Goal: Information Seeking & Learning: Learn about a topic

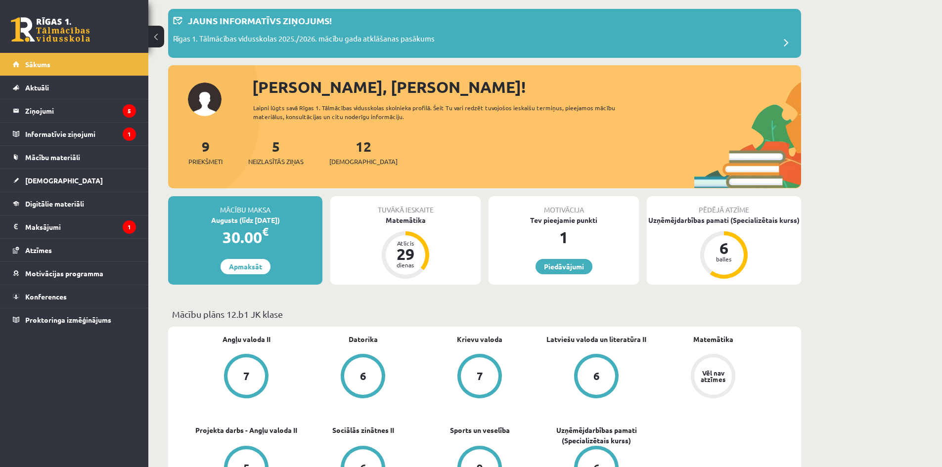
scroll to position [49, 0]
click at [58, 182] on link "[DEMOGRAPHIC_DATA]" at bounding box center [74, 180] width 123 height 23
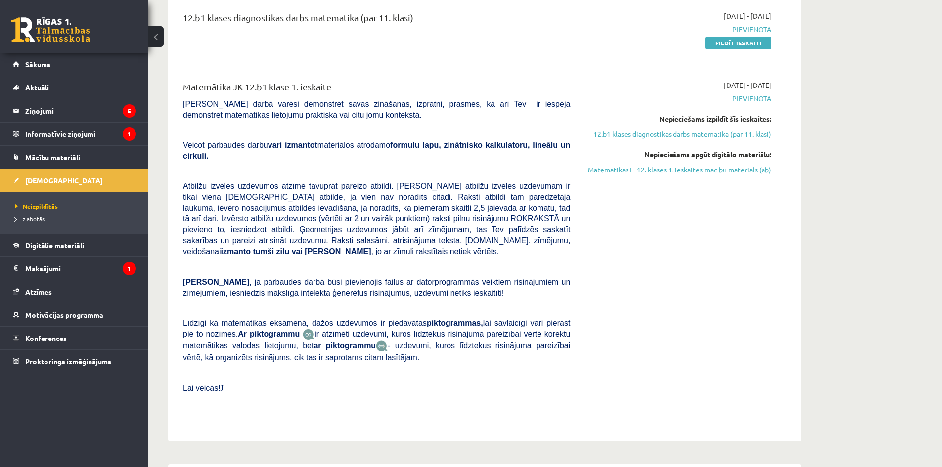
scroll to position [25, 0]
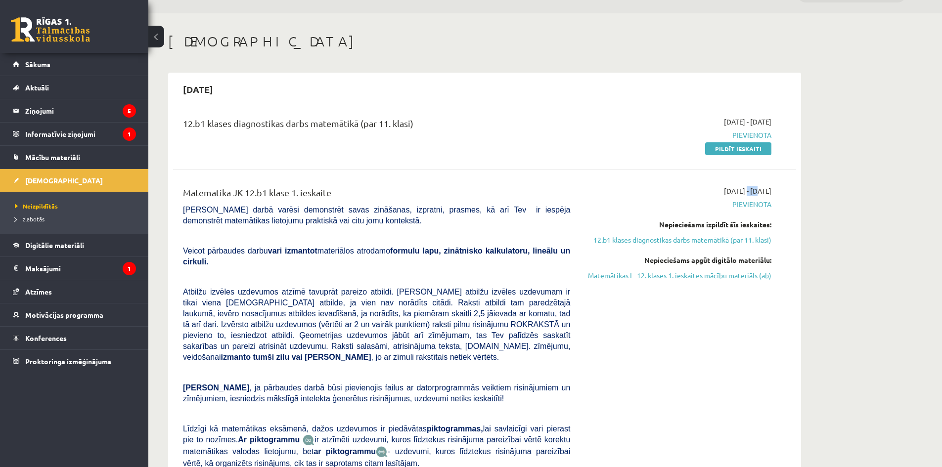
drag, startPoint x: 731, startPoint y: 189, endPoint x: 716, endPoint y: 194, distance: 15.8
click at [724, 194] on span "2025-09-01 - 2025-09-30" at bounding box center [747, 191] width 47 height 10
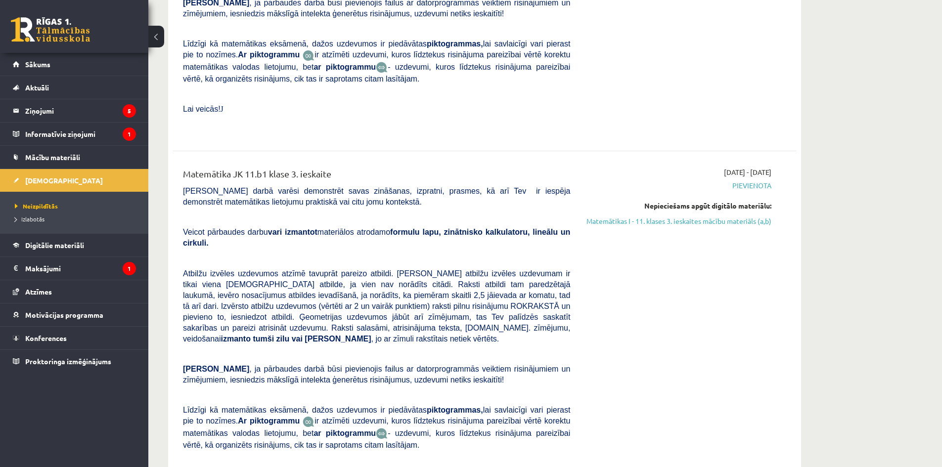
scroll to position [2744, 0]
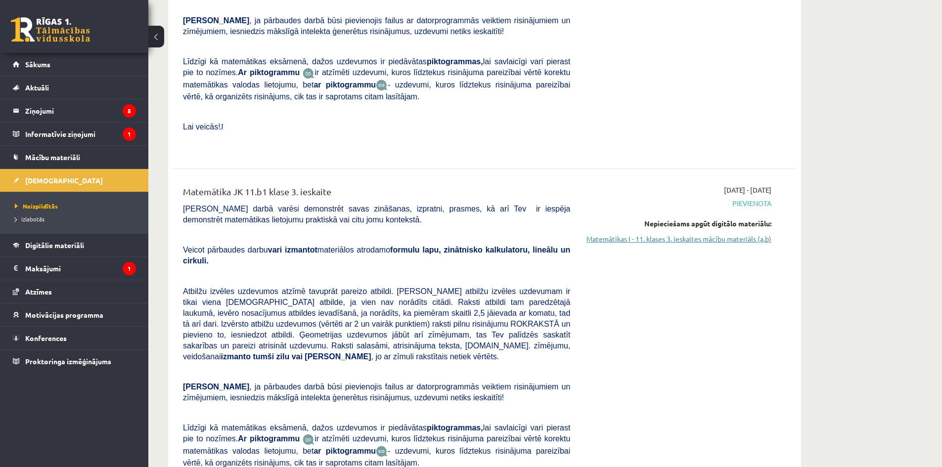
click at [712, 234] on link "Matemātikas I - 11. klases 3. ieskaites mācību materiāls (a,b)" at bounding box center [678, 239] width 186 height 10
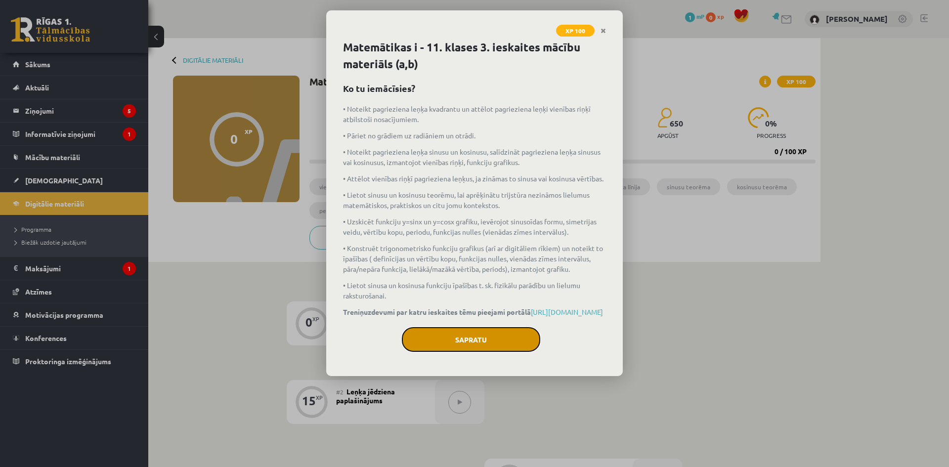
click at [491, 352] on button "Sapratu" at bounding box center [471, 339] width 138 height 25
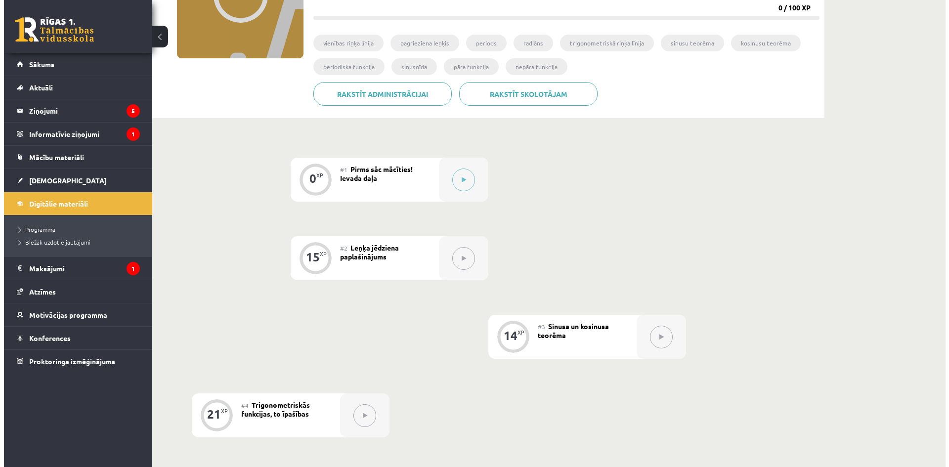
scroll to position [148, 0]
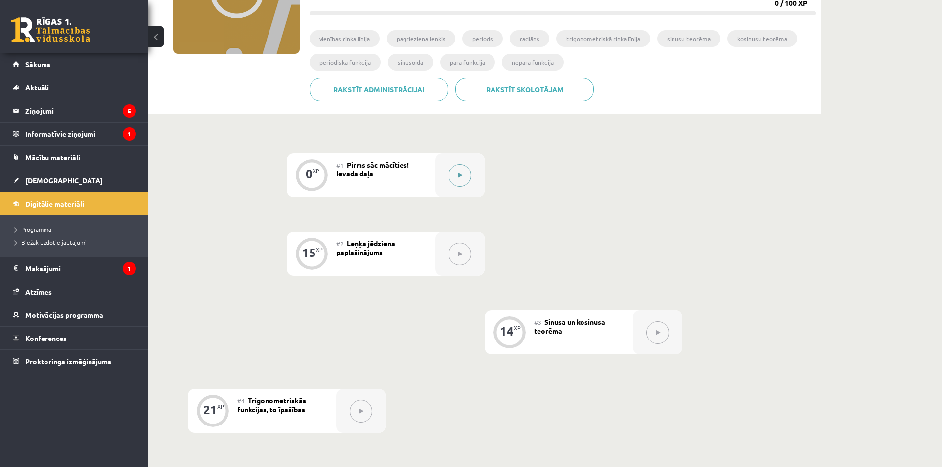
click at [467, 167] on button at bounding box center [459, 175] width 23 height 23
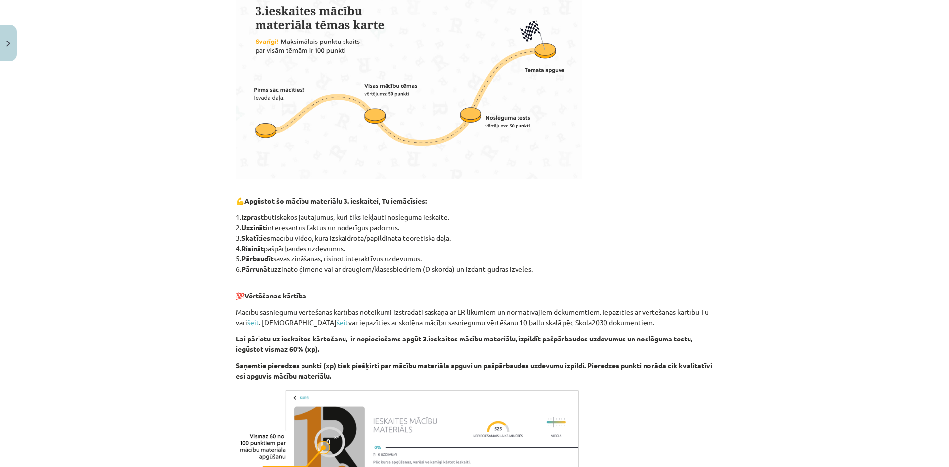
scroll to position [440, 0]
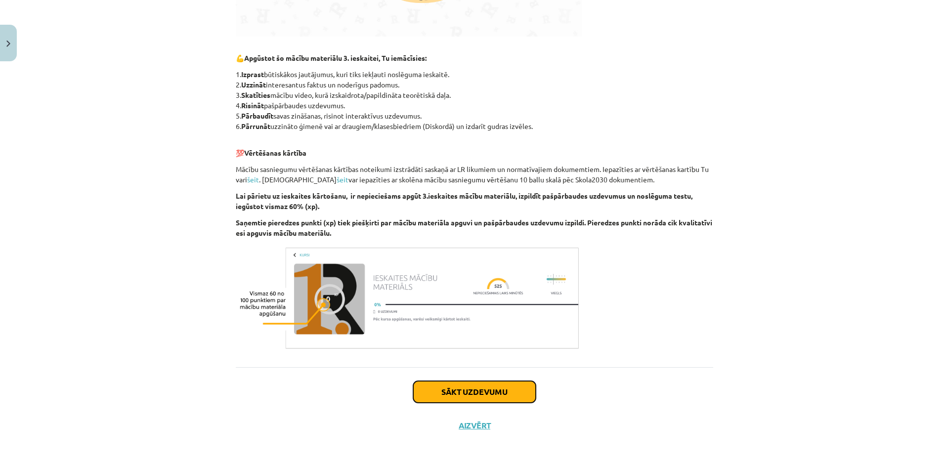
click at [466, 383] on button "Sākt uzdevumu" at bounding box center [474, 392] width 123 height 22
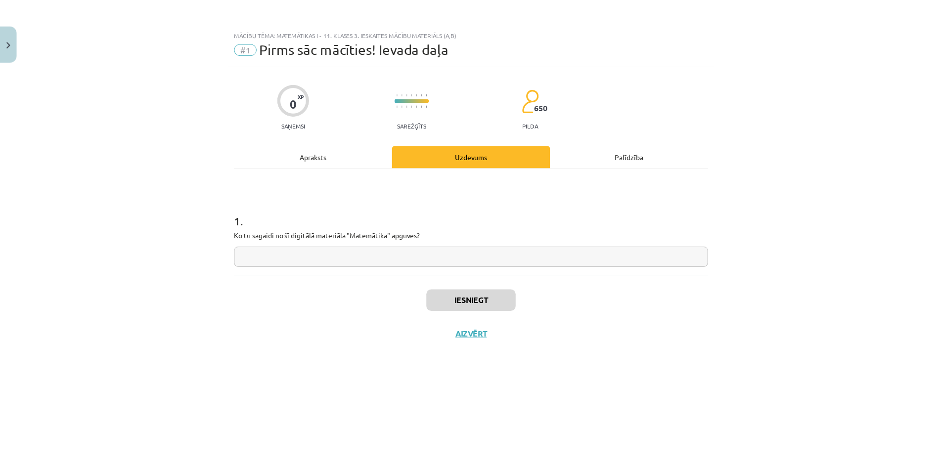
scroll to position [0, 0]
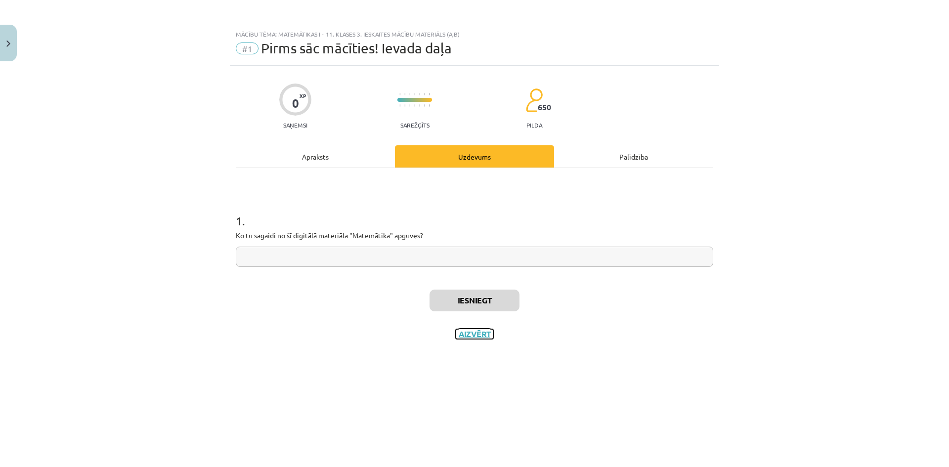
click at [467, 335] on button "Aizvērt" at bounding box center [475, 334] width 38 height 10
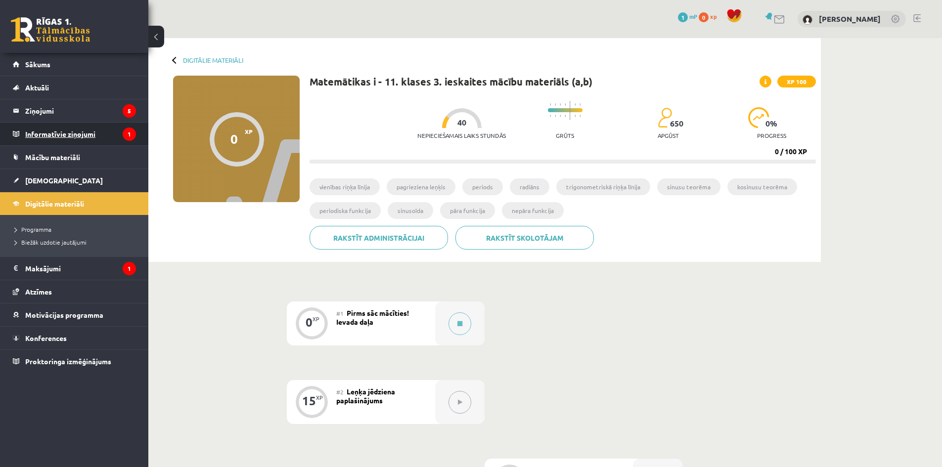
click at [71, 131] on legend "Informatīvie ziņojumi 1" at bounding box center [80, 134] width 111 height 23
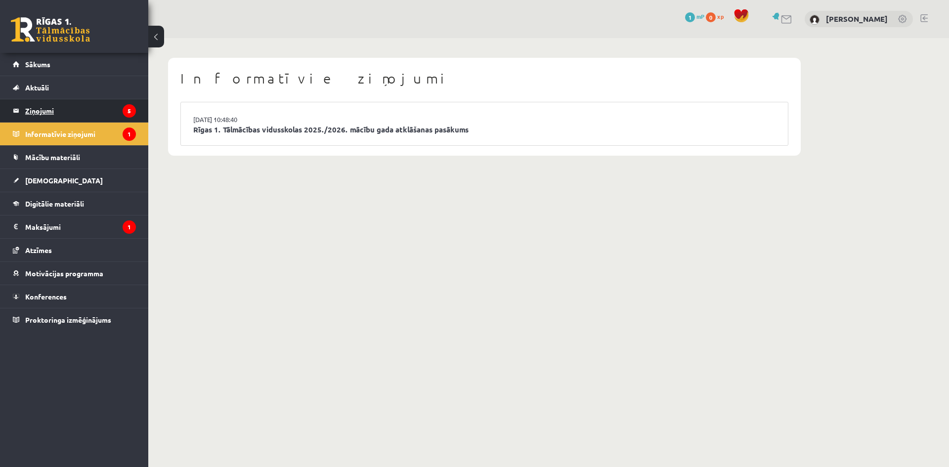
click at [70, 116] on legend "Ziņojumi 5" at bounding box center [80, 110] width 111 height 23
